Goal: Task Accomplishment & Management: Complete application form

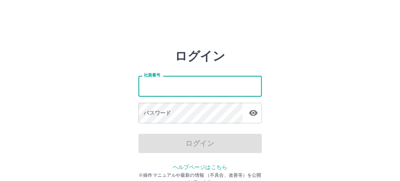
click at [156, 90] on input "社員番号" at bounding box center [201, 86] width 124 height 20
type input "*******"
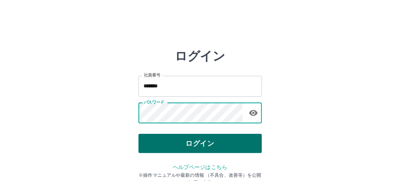
click at [205, 148] on button "ログイン" at bounding box center [201, 143] width 124 height 19
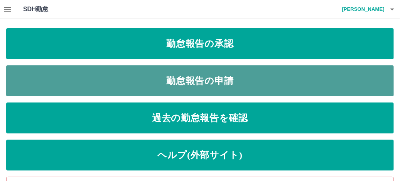
click at [121, 74] on link "勤怠報告の申請" at bounding box center [200, 80] width 388 height 31
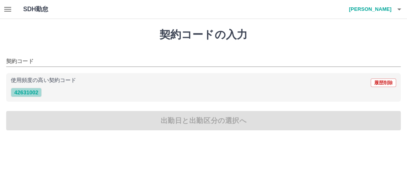
click at [29, 93] on button "42631002" at bounding box center [26, 92] width 31 height 9
type input "********"
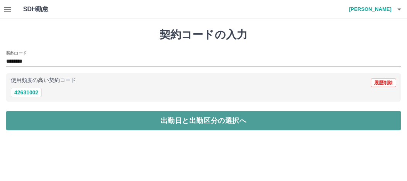
click at [44, 118] on button "出勤日と出勤区分の選択へ" at bounding box center [203, 120] width 394 height 19
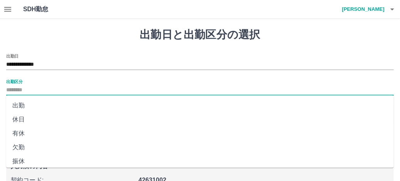
click at [40, 89] on input "出勤区分" at bounding box center [200, 90] width 388 height 10
click at [25, 105] on li "出勤" at bounding box center [200, 105] width 388 height 14
type input "**"
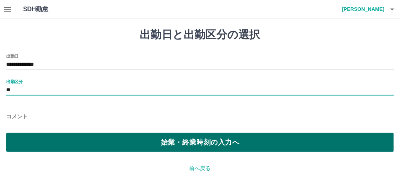
click at [43, 135] on button "始業・終業時刻の入力へ" at bounding box center [200, 141] width 388 height 19
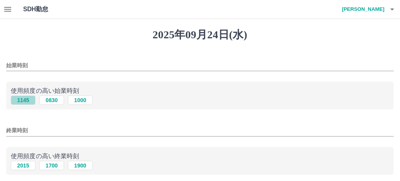
click at [23, 102] on button "1145" at bounding box center [23, 99] width 25 height 9
type input "****"
click at [23, 161] on button "2015" at bounding box center [23, 165] width 25 height 9
type input "****"
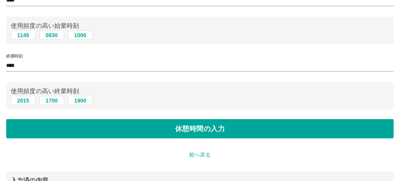
scroll to position [116, 0]
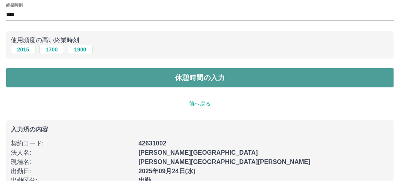
click at [113, 80] on button "休憩時間の入力" at bounding box center [200, 77] width 388 height 19
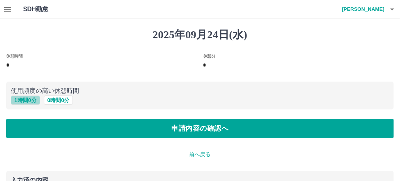
click at [24, 100] on button "1 時間 0 分" at bounding box center [25, 99] width 29 height 9
type input "*"
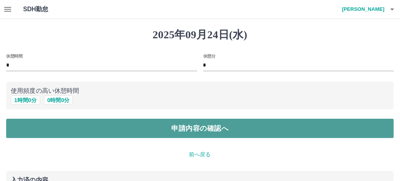
click at [62, 125] on button "申請内容の確認へ" at bounding box center [200, 128] width 388 height 19
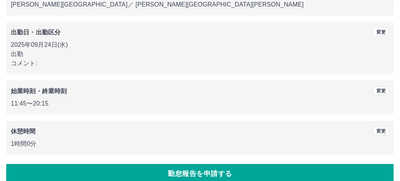
scroll to position [108, 0]
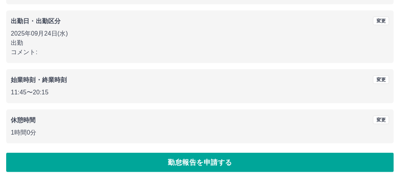
click at [92, 161] on button "勤怠報告を申請する" at bounding box center [200, 161] width 388 height 19
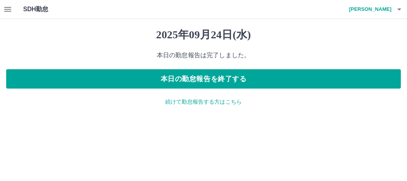
click at [194, 100] on p "続けて勤怠報告する方はこちら" at bounding box center [203, 102] width 394 height 8
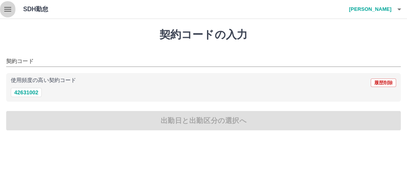
click at [7, 10] on icon "button" at bounding box center [7, 9] width 9 height 9
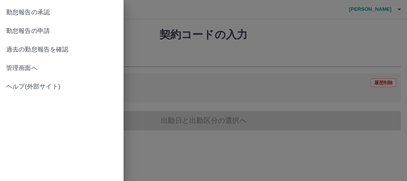
click at [37, 13] on span "勤怠報告の承認" at bounding box center [61, 12] width 111 height 9
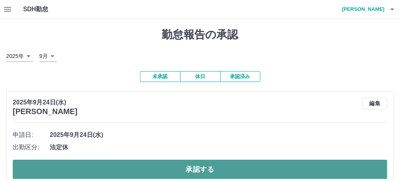
click at [88, 167] on button "承認する" at bounding box center [200, 168] width 375 height 19
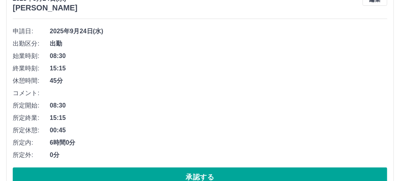
scroll to position [116, 0]
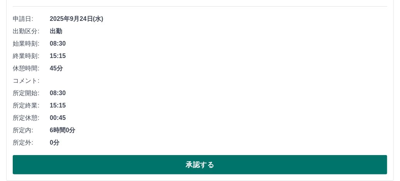
click at [134, 166] on button "承認する" at bounding box center [200, 164] width 375 height 19
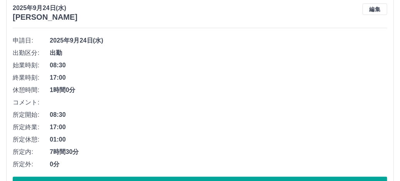
scroll to position [347, 0]
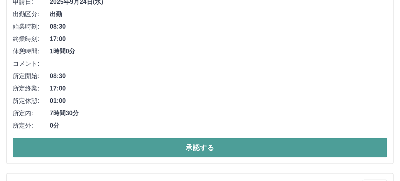
click at [149, 147] on button "承認する" at bounding box center [200, 147] width 375 height 19
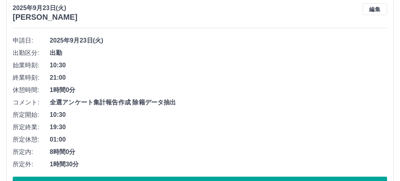
scroll to position [339, 0]
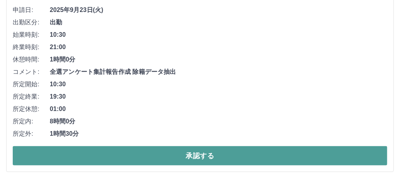
click at [145, 155] on button "承認する" at bounding box center [200, 155] width 375 height 19
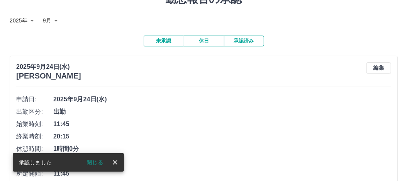
scroll to position [0, 0]
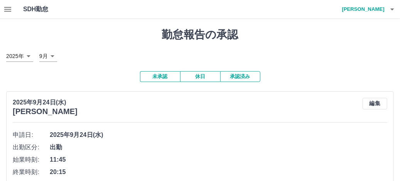
click at [394, 8] on icon "button" at bounding box center [392, 9] width 9 height 9
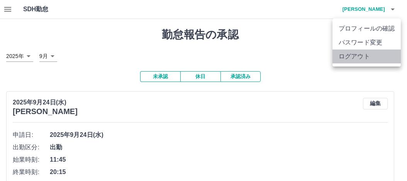
click at [367, 58] on li "ログアウト" at bounding box center [366, 56] width 68 height 14
